Goal: Transaction & Acquisition: Download file/media

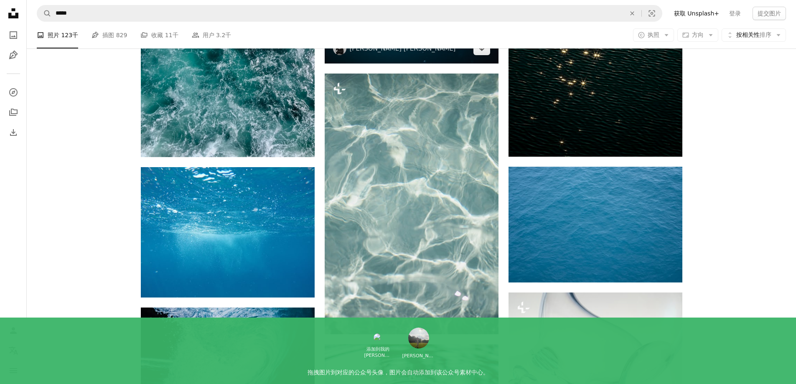
scroll to position [4567, 0]
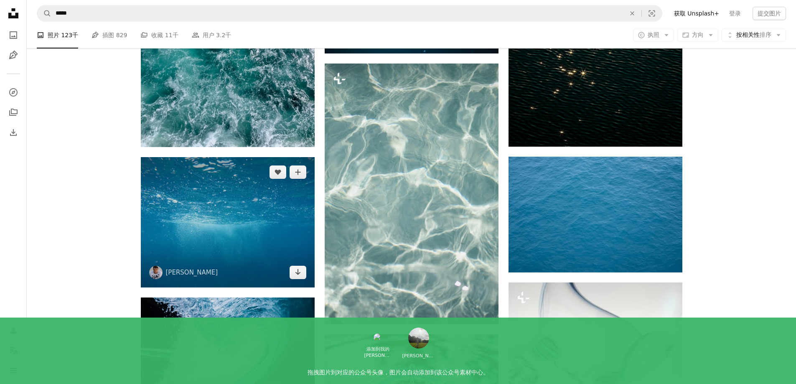
click at [271, 235] on img at bounding box center [228, 222] width 174 height 130
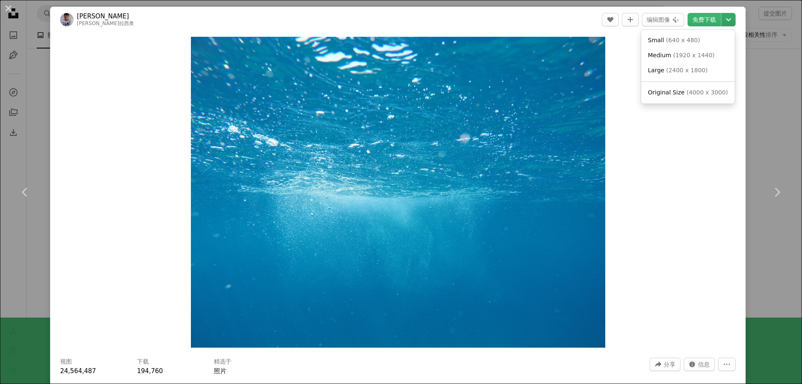
drag, startPoint x: 297, startPoint y: 163, endPoint x: 715, endPoint y: 18, distance: 443.4
click at [722, 18] on icon "Chevron down" at bounding box center [728, 20] width 13 height 10
click at [655, 89] on font "原始尺寸" at bounding box center [661, 92] width 23 height 7
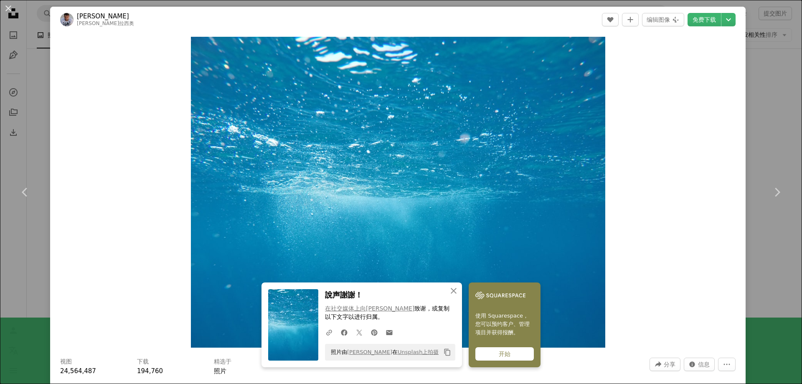
click at [771, 100] on div "An X shape Chevron left Chevron right [PERSON_NAME]·坦布尔 [PERSON_NAME]拉西奥 A hear…" at bounding box center [401, 192] width 802 height 384
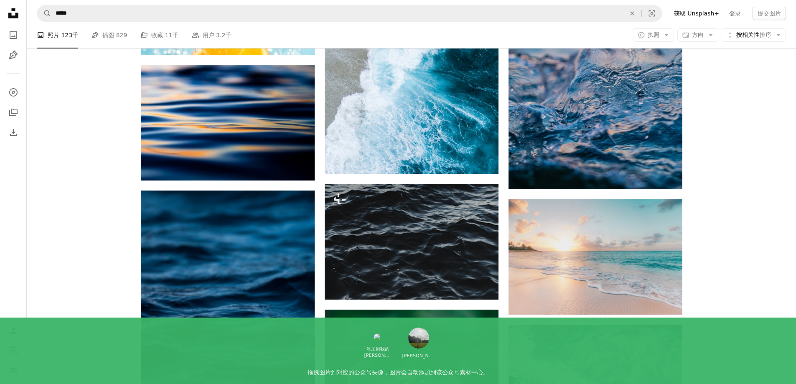
scroll to position [5166, 0]
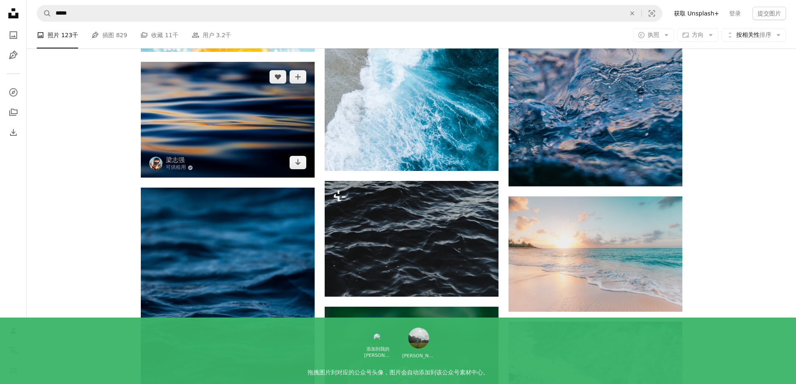
click at [227, 135] on img at bounding box center [228, 120] width 174 height 116
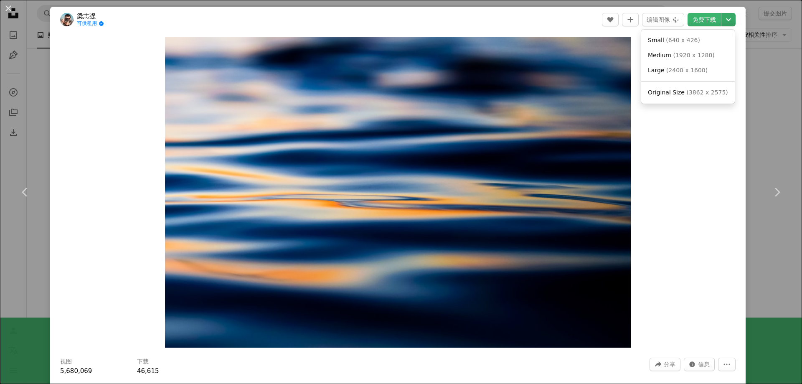
drag, startPoint x: 416, startPoint y: 125, endPoint x: 724, endPoint y: 20, distance: 325.6
click at [724, 20] on icon "Chevron down" at bounding box center [728, 20] width 13 height 10
click at [674, 91] on span "原始尺寸 （ 3862 x 2575 ）" at bounding box center [687, 93] width 74 height 8
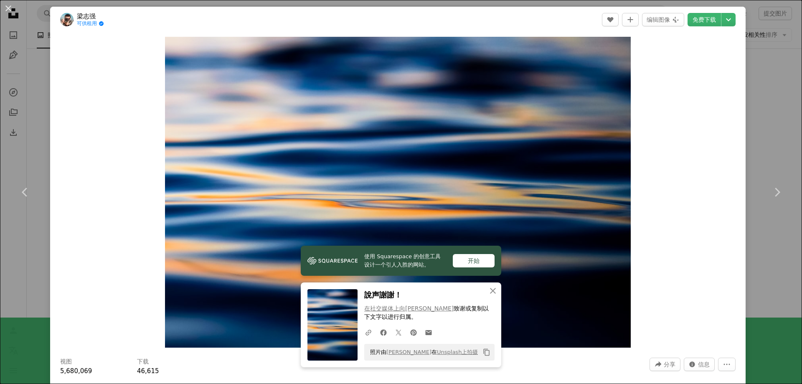
click at [12, 283] on div "An X shape Chevron left Chevron right [PERSON_NAME] 可供租用 A checkmark inside of …" at bounding box center [401, 192] width 802 height 384
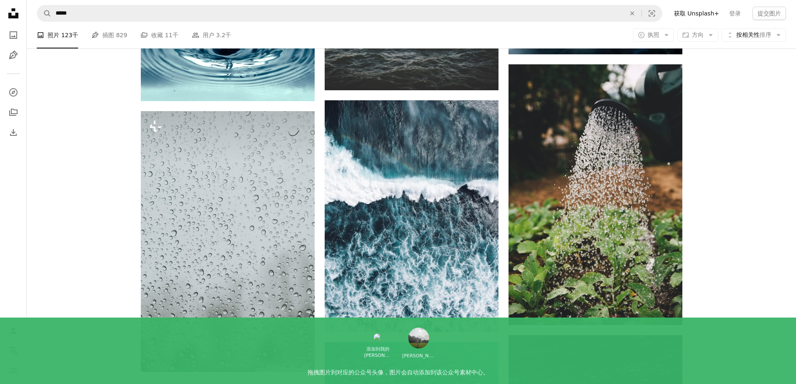
scroll to position [6182, 0]
